Goal: Navigation & Orientation: Find specific page/section

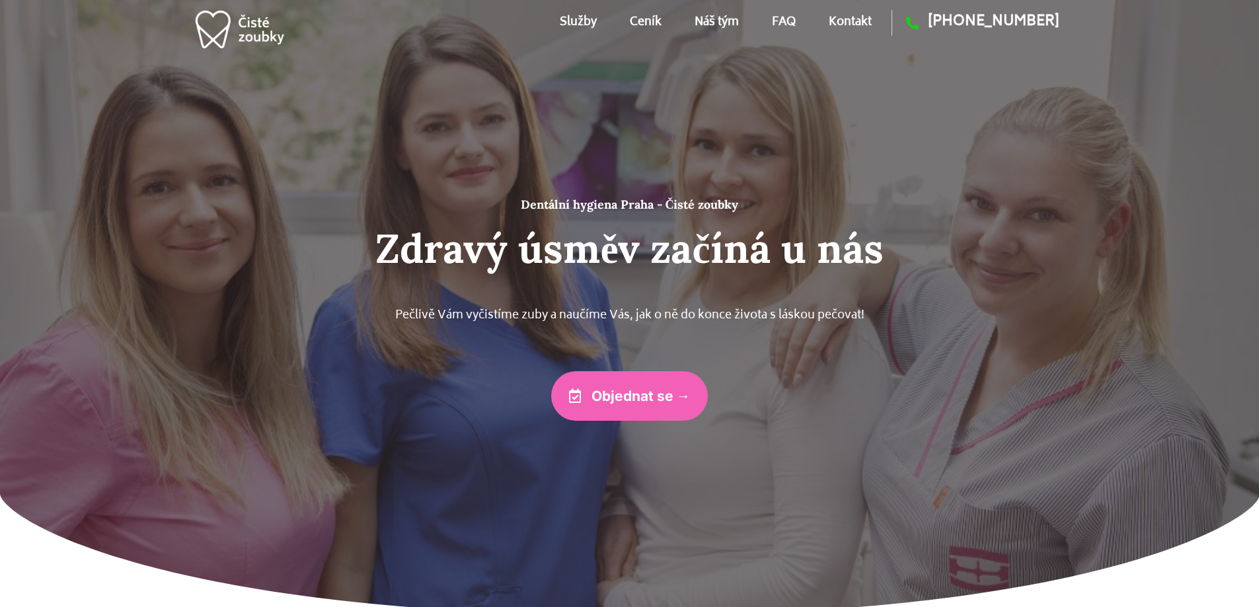
click at [664, 398] on span "Objednat se →" at bounding box center [641, 396] width 99 height 14
click at [249, 423] on div at bounding box center [629, 309] width 1259 height 620
click at [864, 19] on link "Kontakt" at bounding box center [850, 22] width 43 height 59
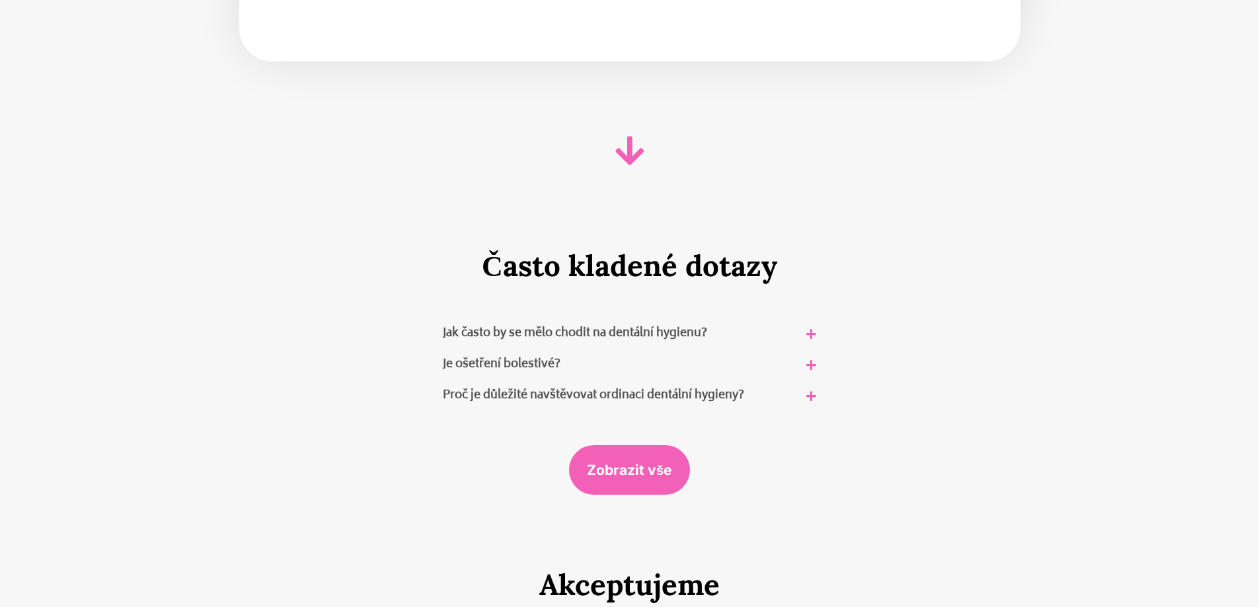
scroll to position [7796, 0]
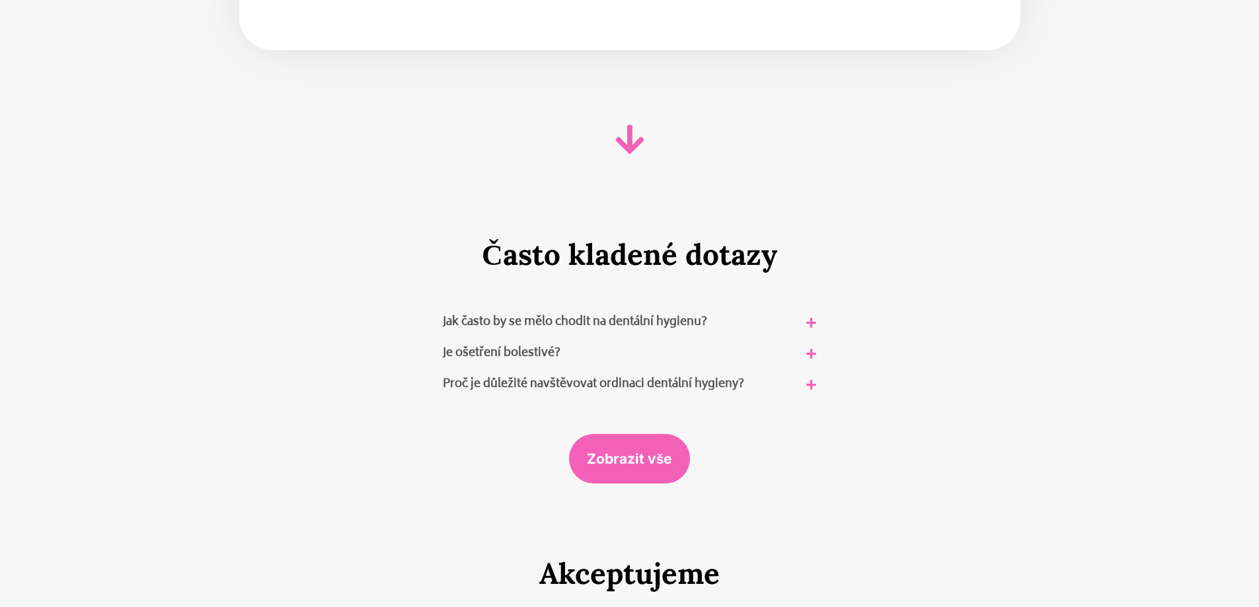
click at [763, 307] on div "Jak často by se mělo chodit na dentální hygienu?" at bounding box center [630, 322] width 394 height 31
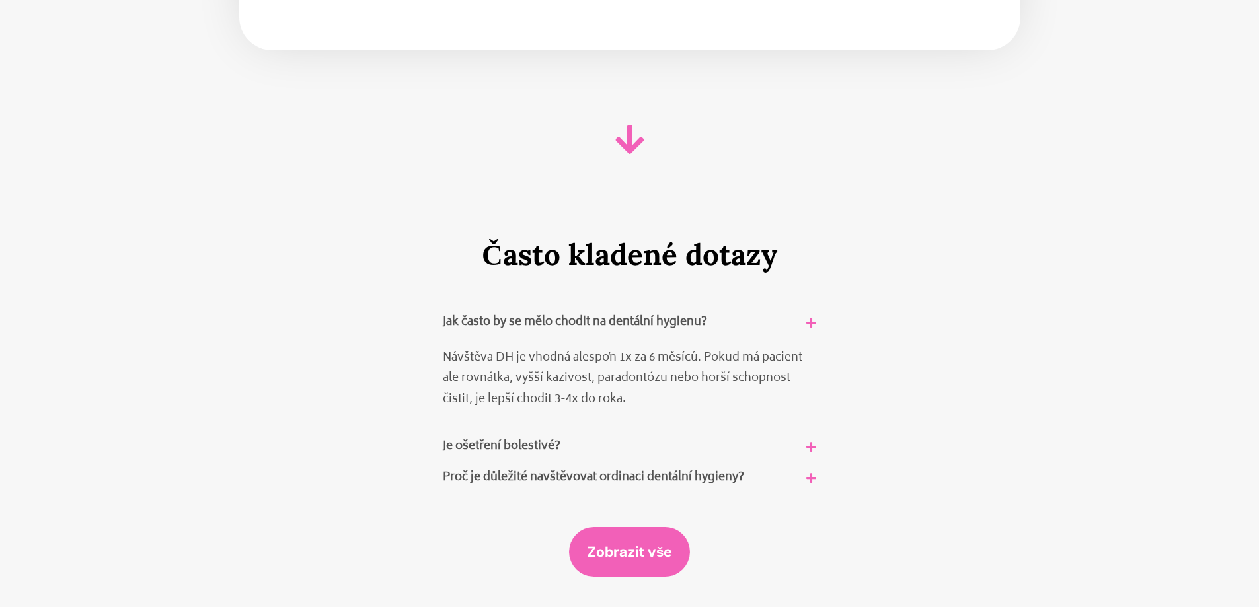
click at [664, 313] on link "Jak často by se mělo chodit na dentální hygienu?" at bounding box center [575, 323] width 264 height 20
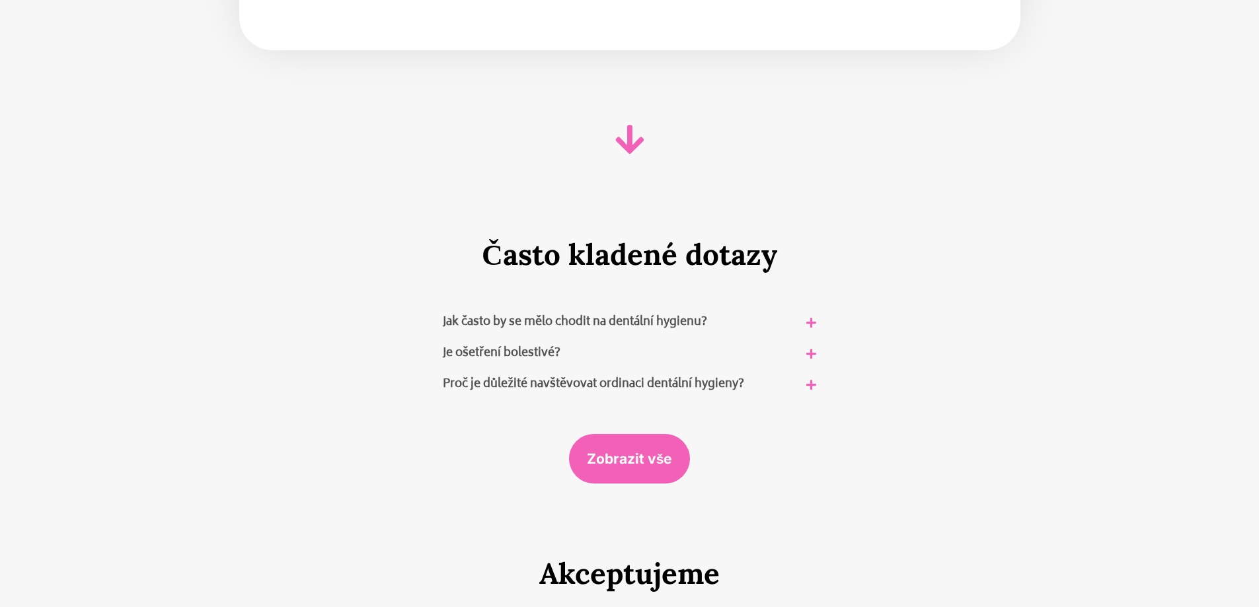
drag, startPoint x: 791, startPoint y: 236, endPoint x: 431, endPoint y: 231, distance: 360.3
click at [437, 237] on h2 "Často kladené dotazy" at bounding box center [629, 254] width 729 height 35
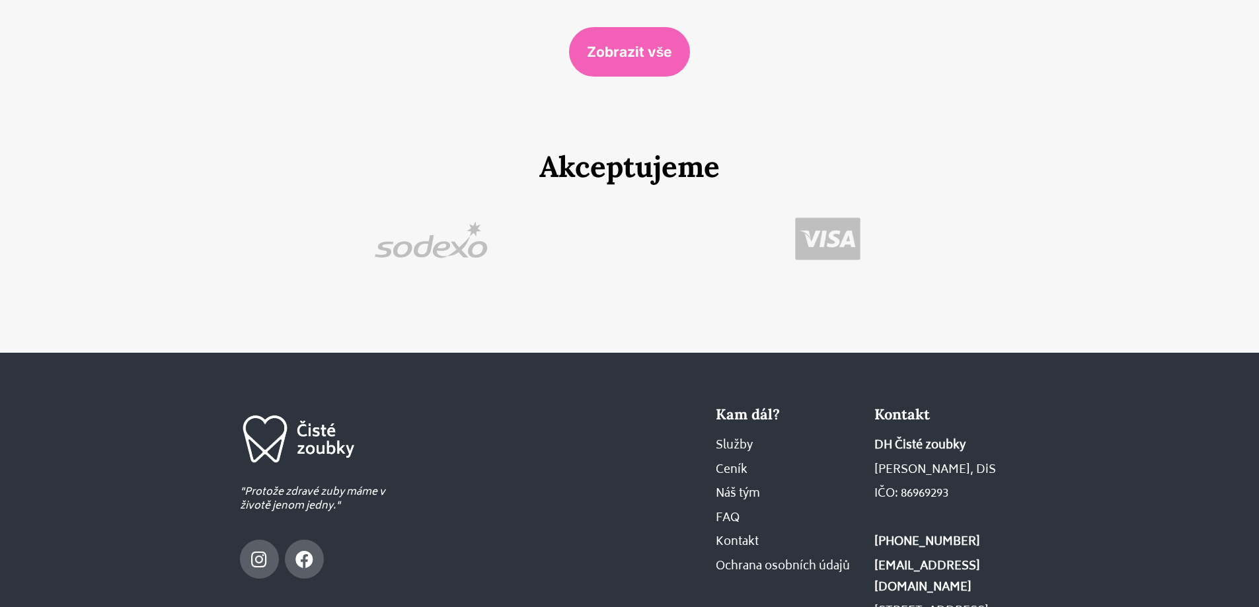
scroll to position [8264, 0]
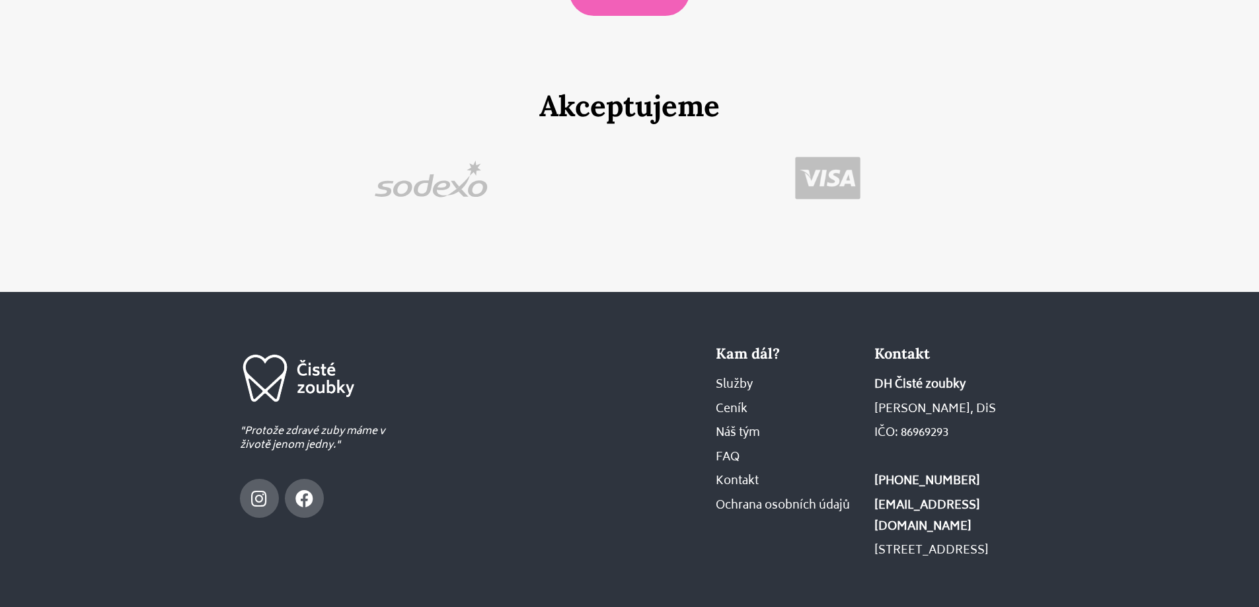
click at [740, 472] on span "Kontakt" at bounding box center [737, 482] width 43 height 21
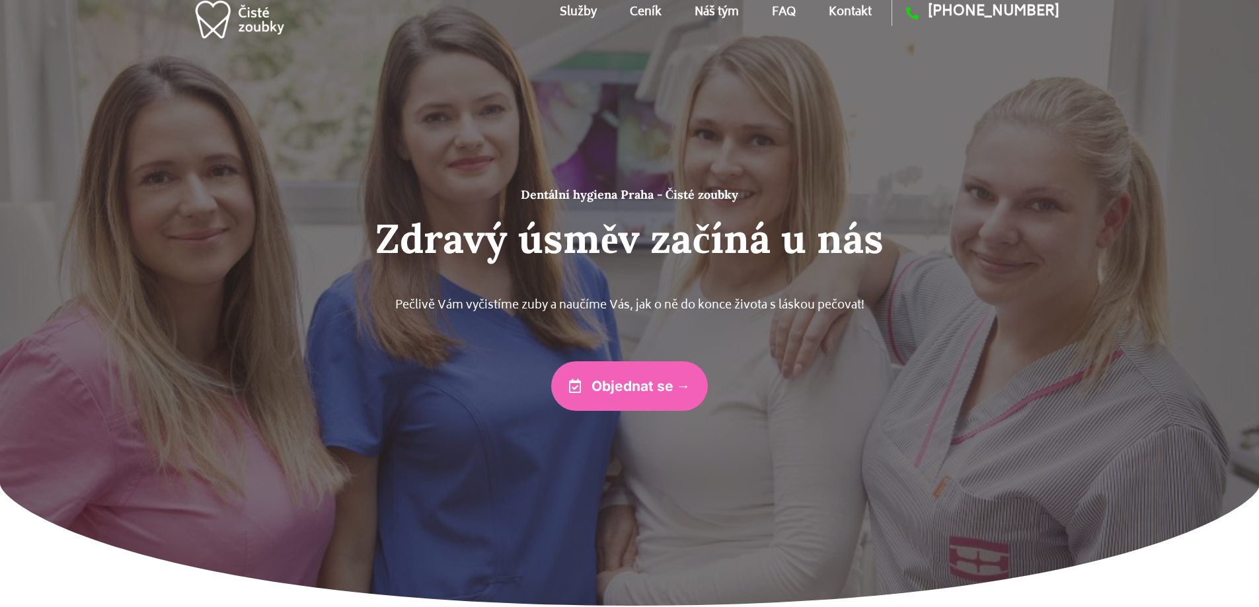
scroll to position [0, 0]
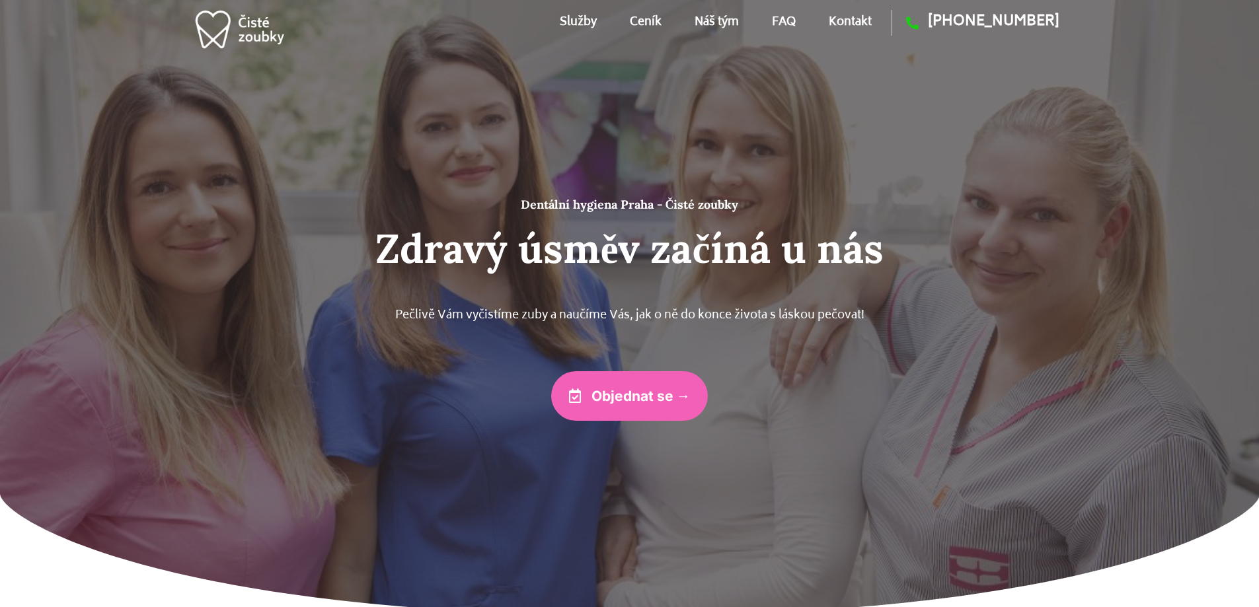
click at [713, 25] on link "Náš tým" at bounding box center [717, 22] width 44 height 59
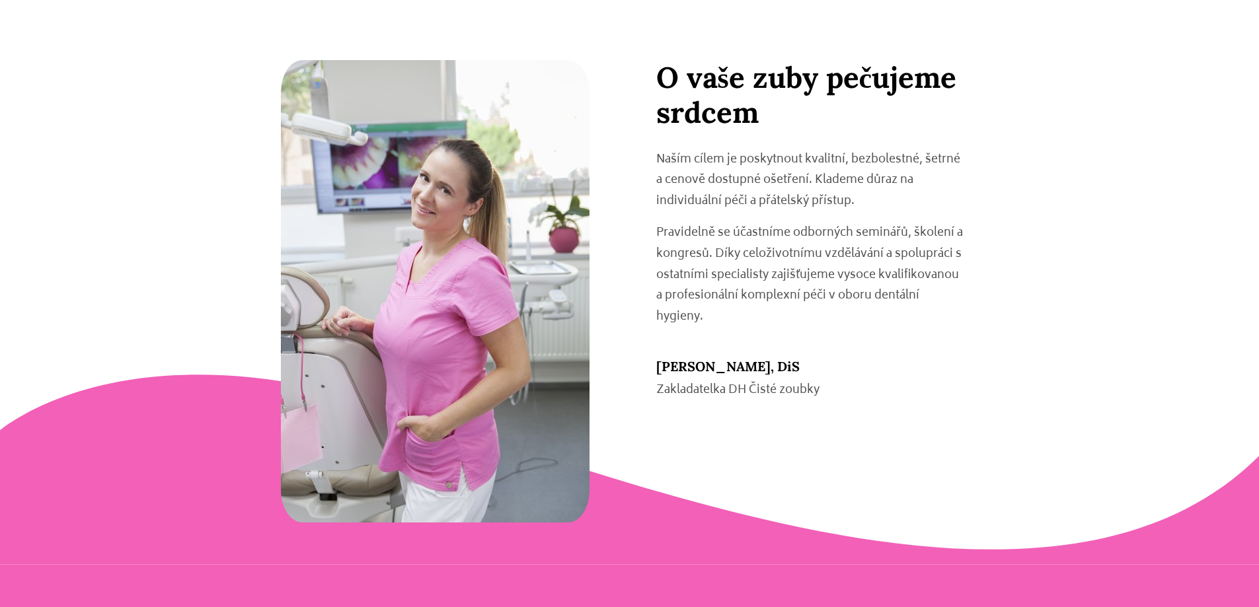
scroll to position [2446, 0]
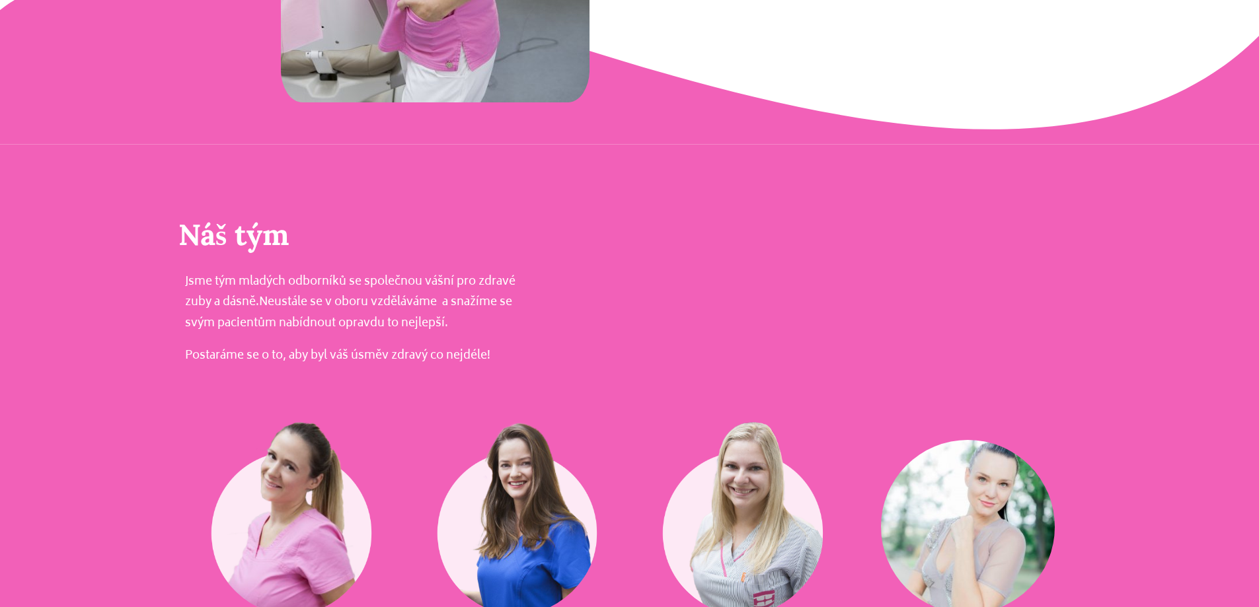
drag, startPoint x: 522, startPoint y: 279, endPoint x: 163, endPoint y: 280, distance: 359.6
click at [157, 280] on section "Náš tým Jsme tým mladých odborníků se společnou vášní pro zdravé zuby a dásně. …" at bounding box center [629, 526] width 1259 height 763
click at [163, 280] on section "Náš tým Jsme tým mladých odborníků se společnou vášní pro zdravé zuby a dásně. …" at bounding box center [629, 526] width 1259 height 763
drag, startPoint x: 295, startPoint y: 223, endPoint x: 89, endPoint y: 223, distance: 205.6
click at [100, 223] on section "Náš tým Jsme tým mladých odborníků se společnou vášní pro zdravé zuby a dásně. …" at bounding box center [629, 526] width 1259 height 763
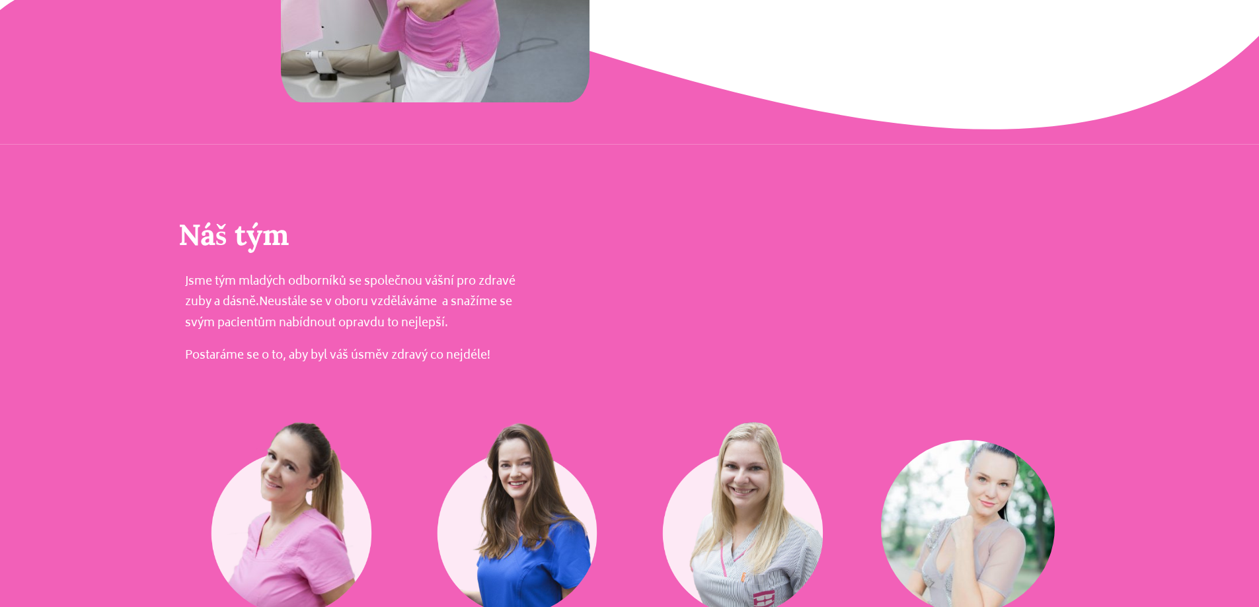
click at [664, 308] on div at bounding box center [805, 325] width 551 height 119
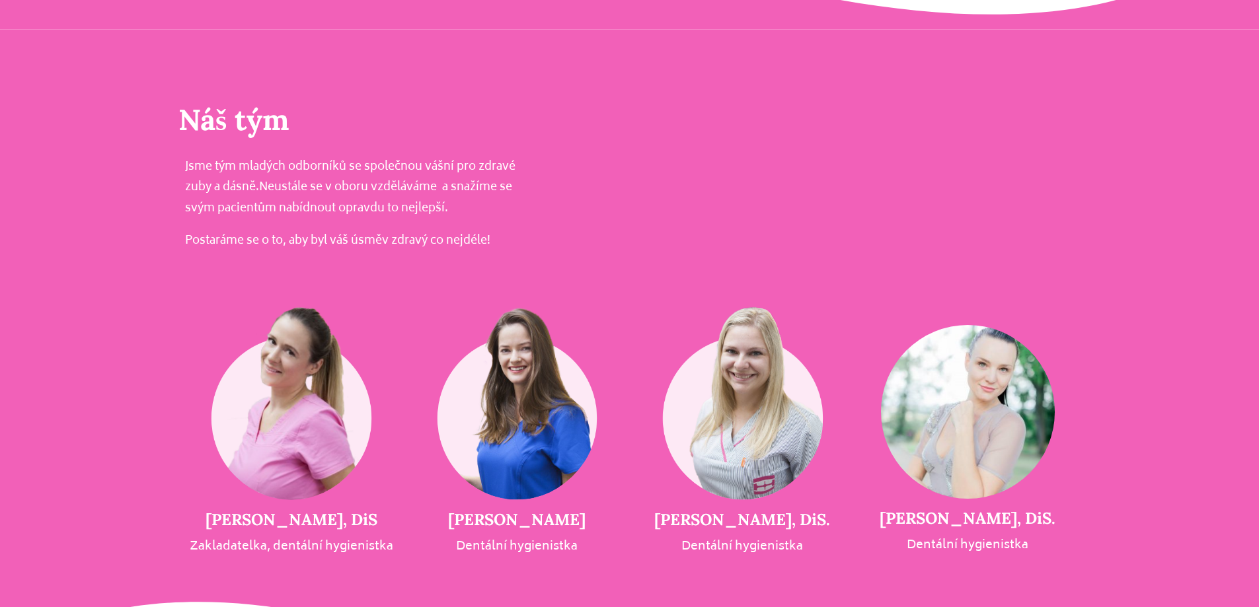
scroll to position [2711, 0]
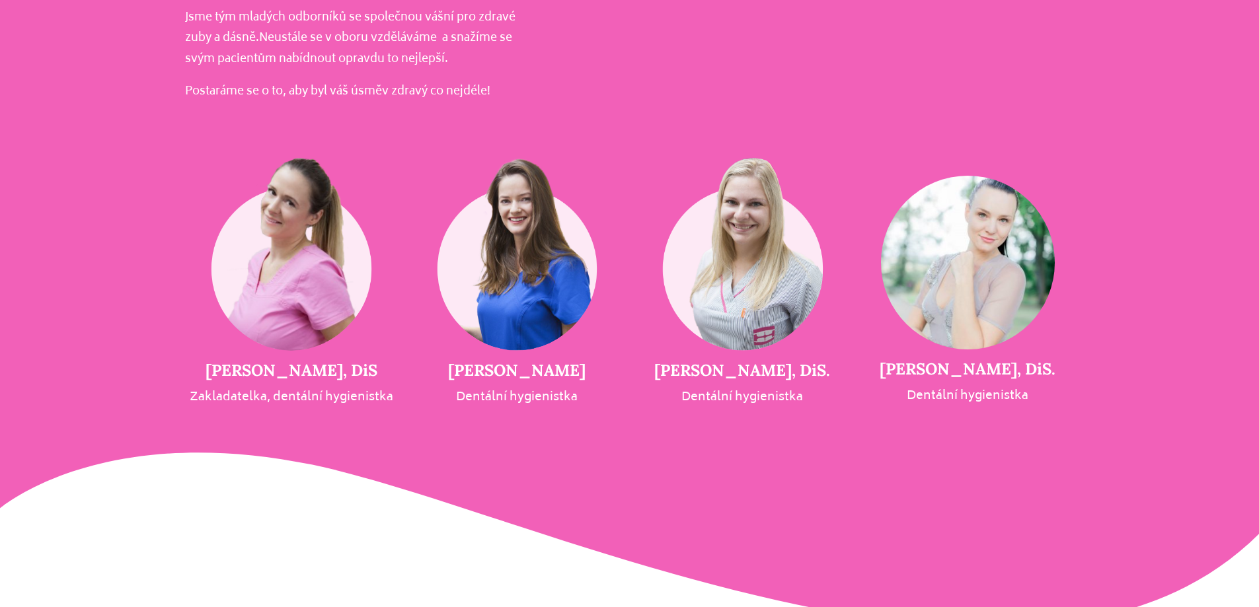
drag, startPoint x: 605, startPoint y: 399, endPoint x: 390, endPoint y: 366, distance: 217.3
click at [377, 369] on div "[PERSON_NAME], DiS Zakladatelka, dentální hygienistka [PERSON_NAME] Dentální hy…" at bounding box center [629, 276] width 902 height 258
click at [465, 373] on h5 "[PERSON_NAME]" at bounding box center [516, 371] width 225 height 19
drag, startPoint x: 465, startPoint y: 373, endPoint x: 605, endPoint y: 426, distance: 150.6
click at [584, 424] on div "Náš tým Jsme tým mladých odborníků se společnou vášní pro zdravé zuby a dásně. …" at bounding box center [629, 192] width 902 height 478
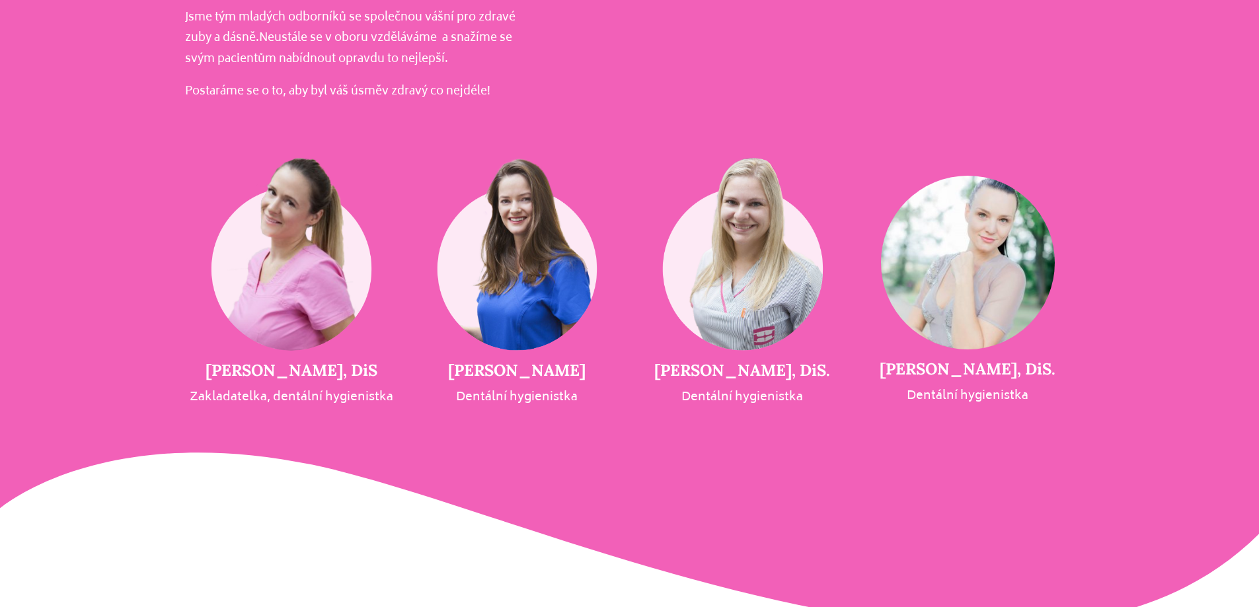
click at [605, 426] on div "Náš tým Jsme tým mladých odborníků se společnou vášní pro zdravé zuby a dásně. …" at bounding box center [629, 192] width 902 height 478
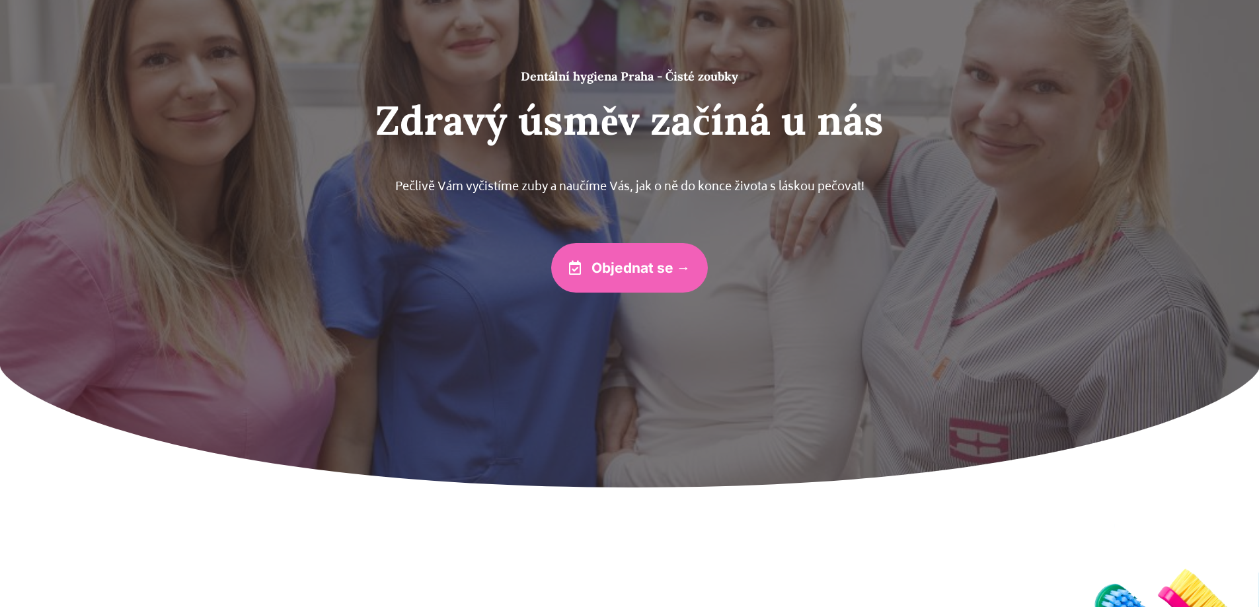
scroll to position [0, 0]
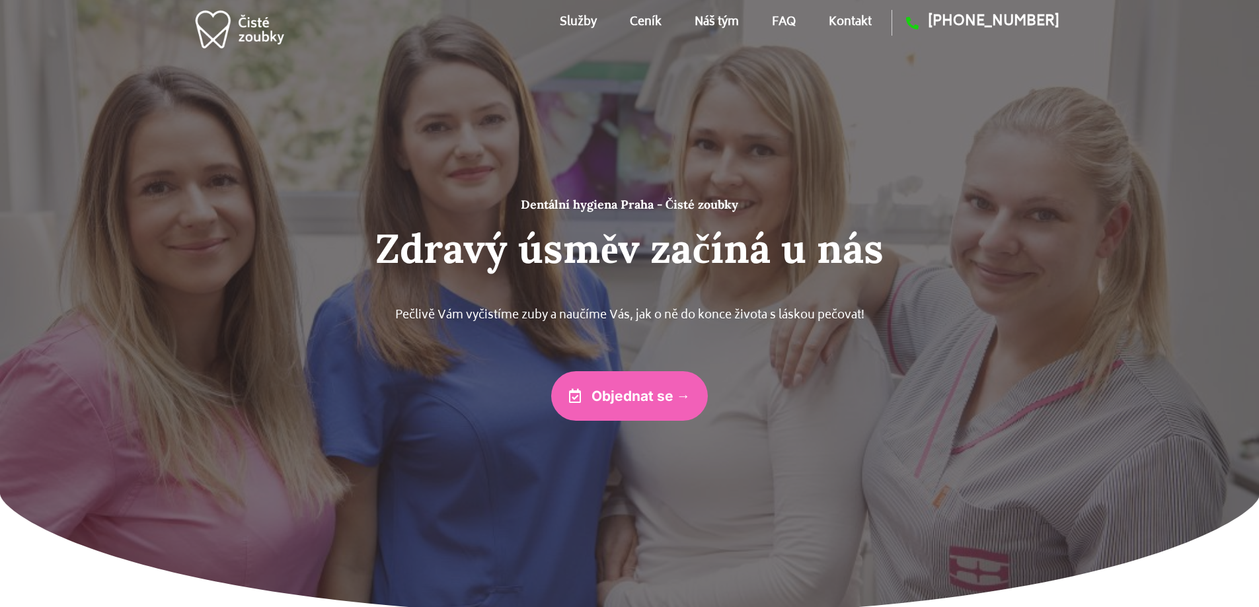
drag, startPoint x: 680, startPoint y: 319, endPoint x: 244, endPoint y: 344, distance: 436.9
click at [244, 344] on div "Pečlivě Vám vyčistíme zuby a naučíme Vás, jak o ně do konce života s láskou peč…" at bounding box center [629, 322] width 793 height 72
drag, startPoint x: 574, startPoint y: 243, endPoint x: 992, endPoint y: 242, distance: 417.7
click at [988, 242] on h2 "Zdravý úsměv začíná u nás" at bounding box center [629, 249] width 793 height 48
click at [992, 242] on h2 "Zdravý úsměv začíná u nás" at bounding box center [629, 249] width 793 height 48
